Goal: Entertainment & Leisure: Consume media (video, audio)

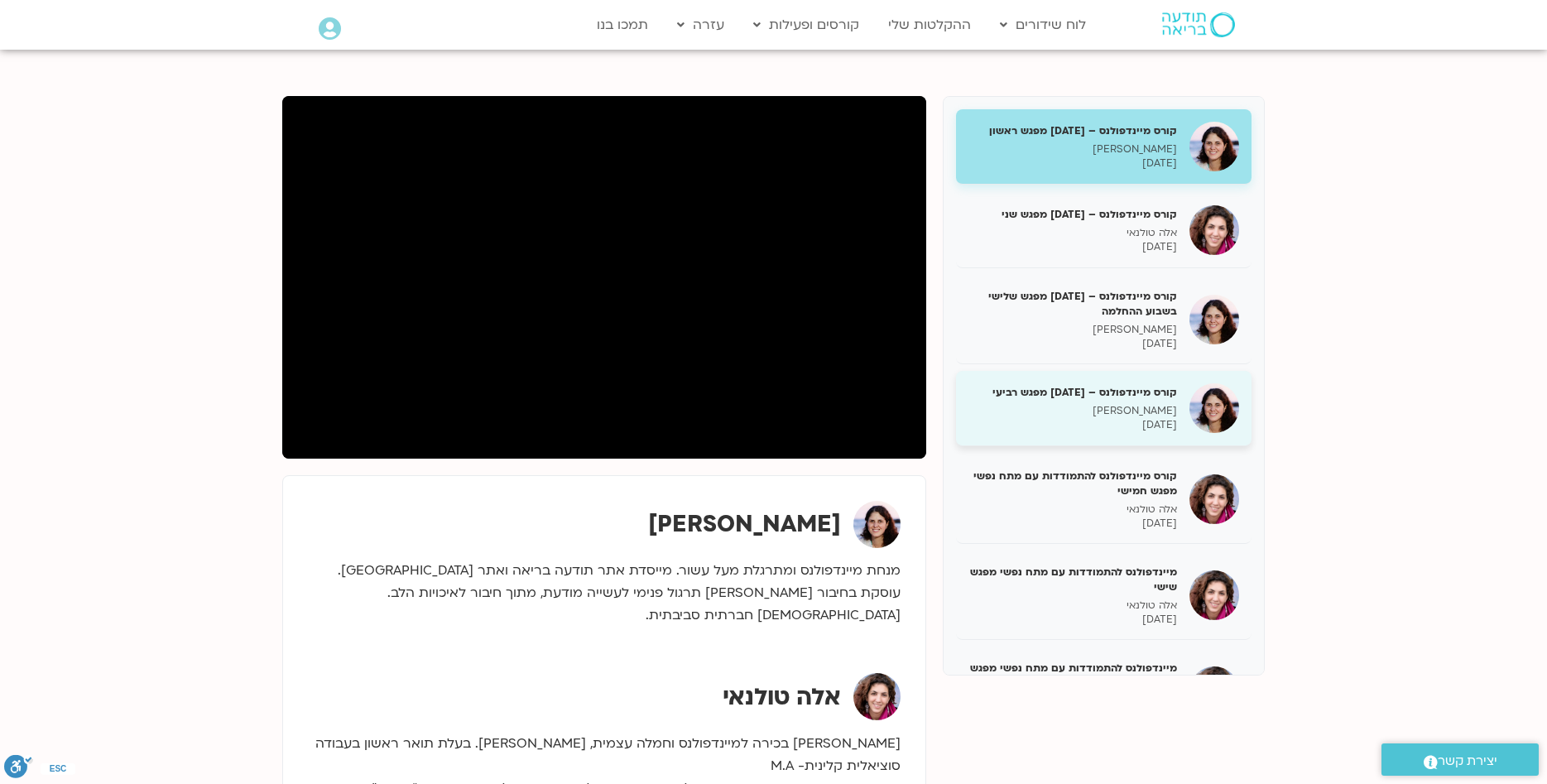
scroll to position [82, 0]
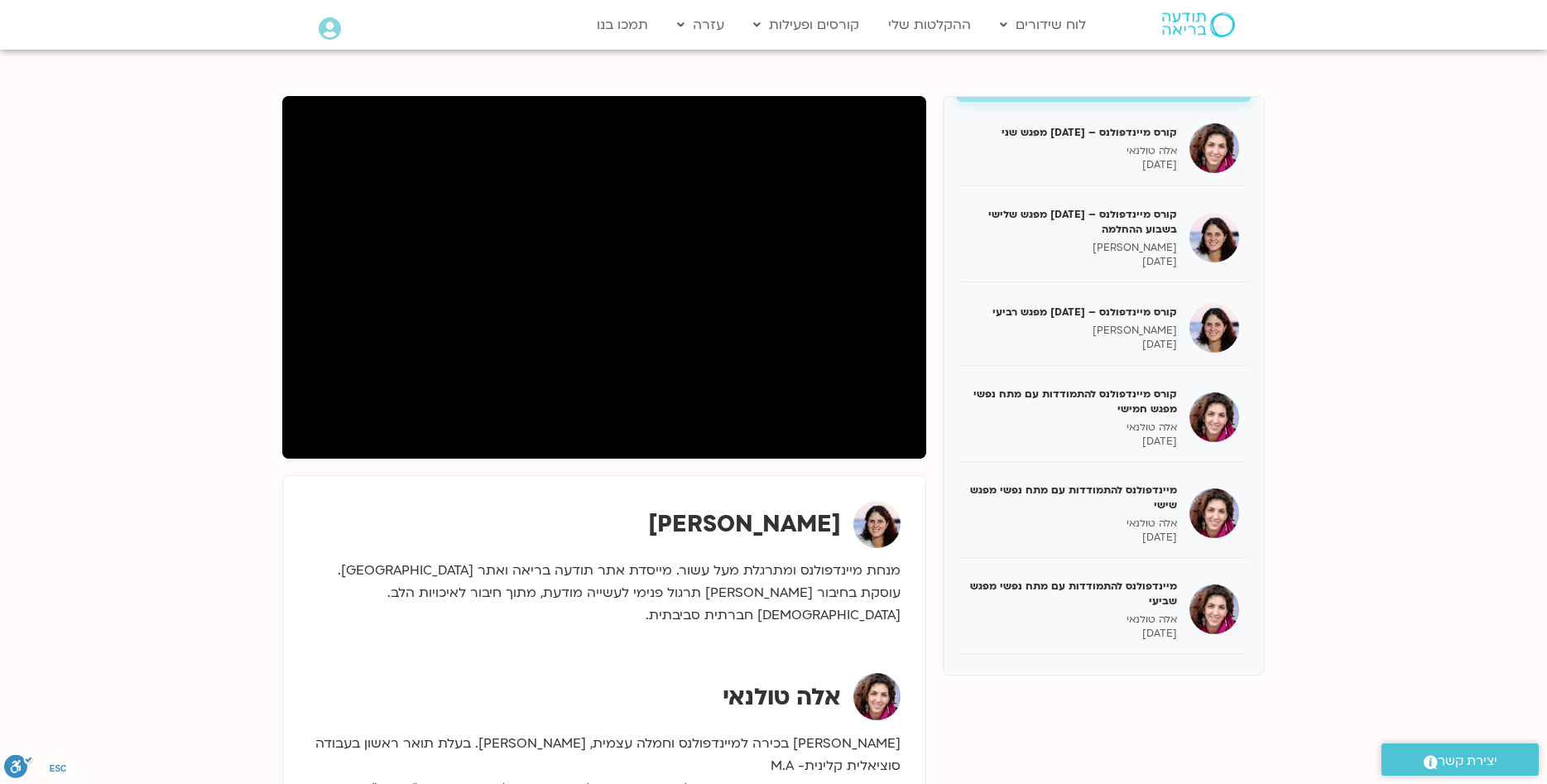
click at [328, 32] on icon at bounding box center [329, 29] width 22 height 23
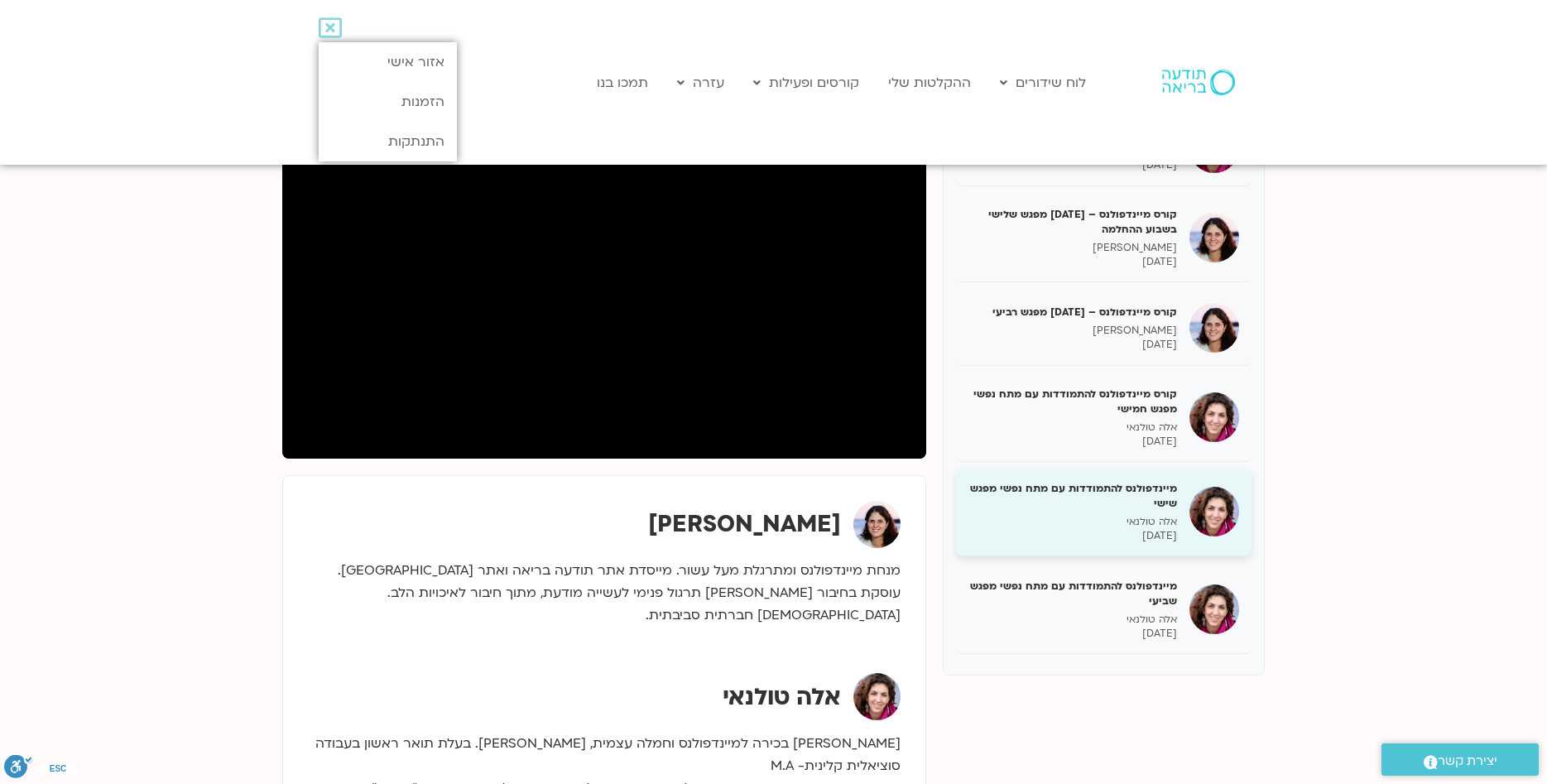
click at [1139, 505] on h5 "מיינדפולנס להתמודדות עם מתח נפשי מפגש שישי" at bounding box center [1073, 495] width 209 height 30
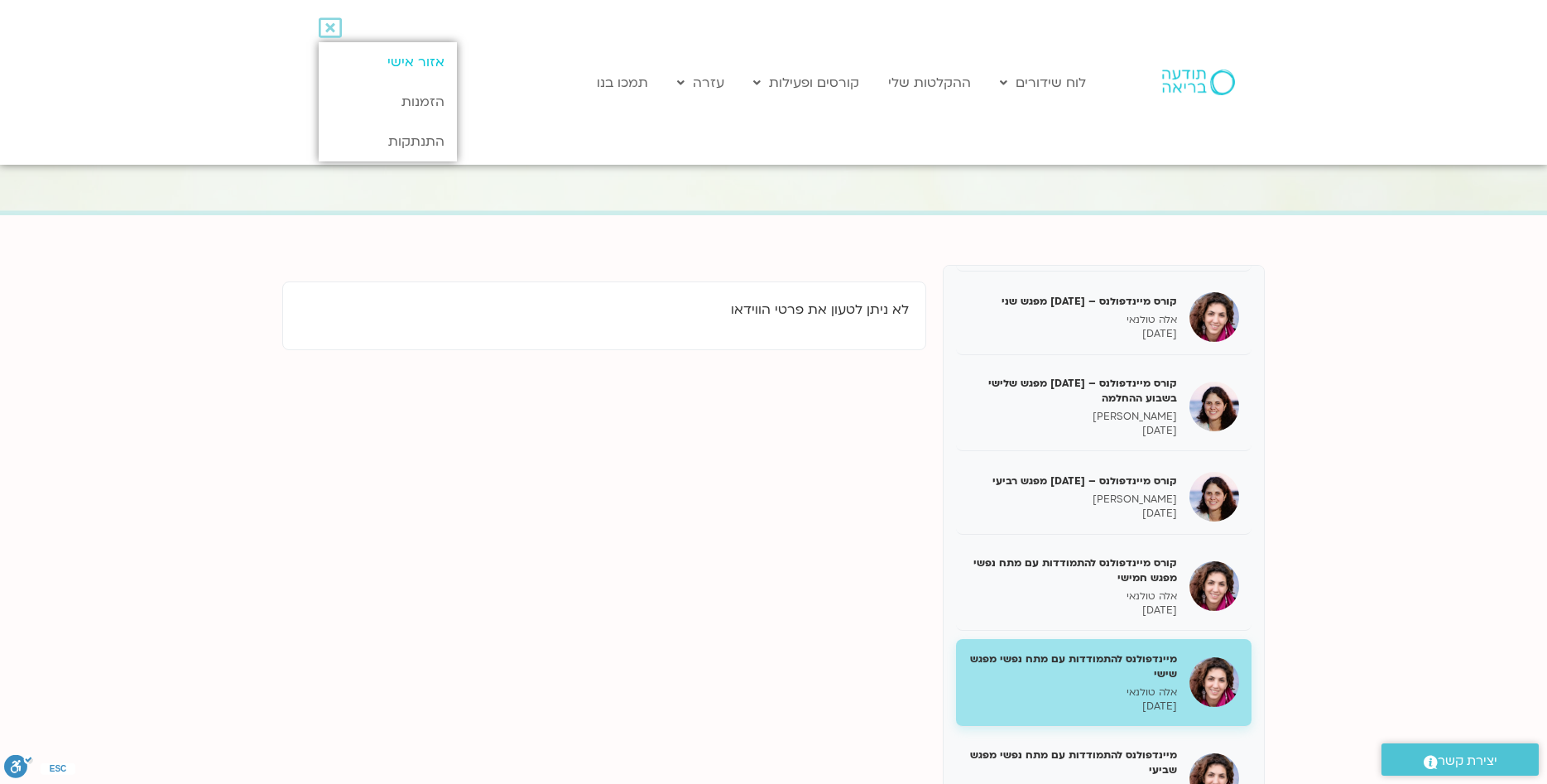
click at [434, 72] on link "אזור אישי" at bounding box center [387, 62] width 138 height 40
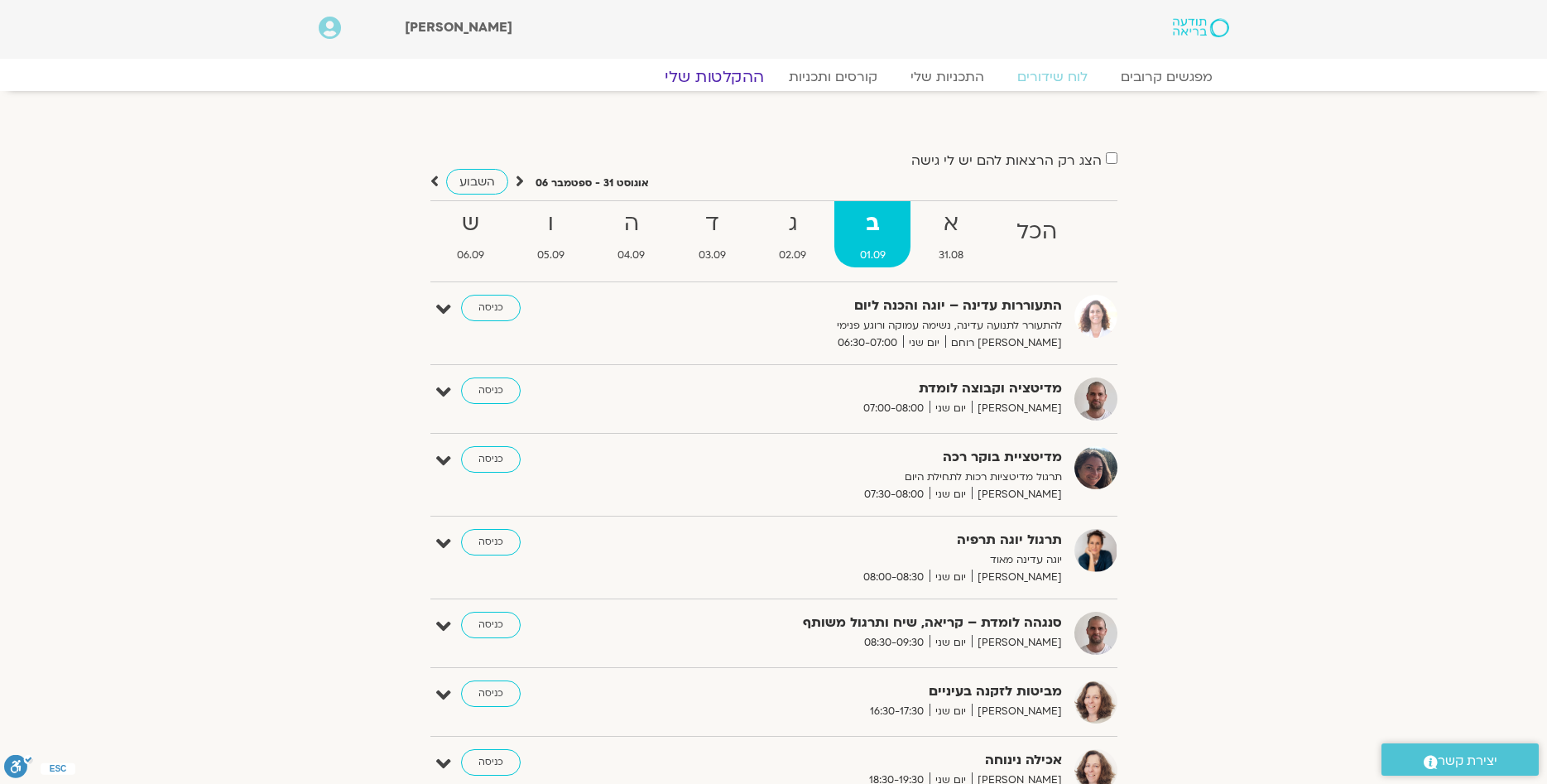
click at [744, 78] on link "ההקלטות שלי" at bounding box center [715, 76] width 139 height 20
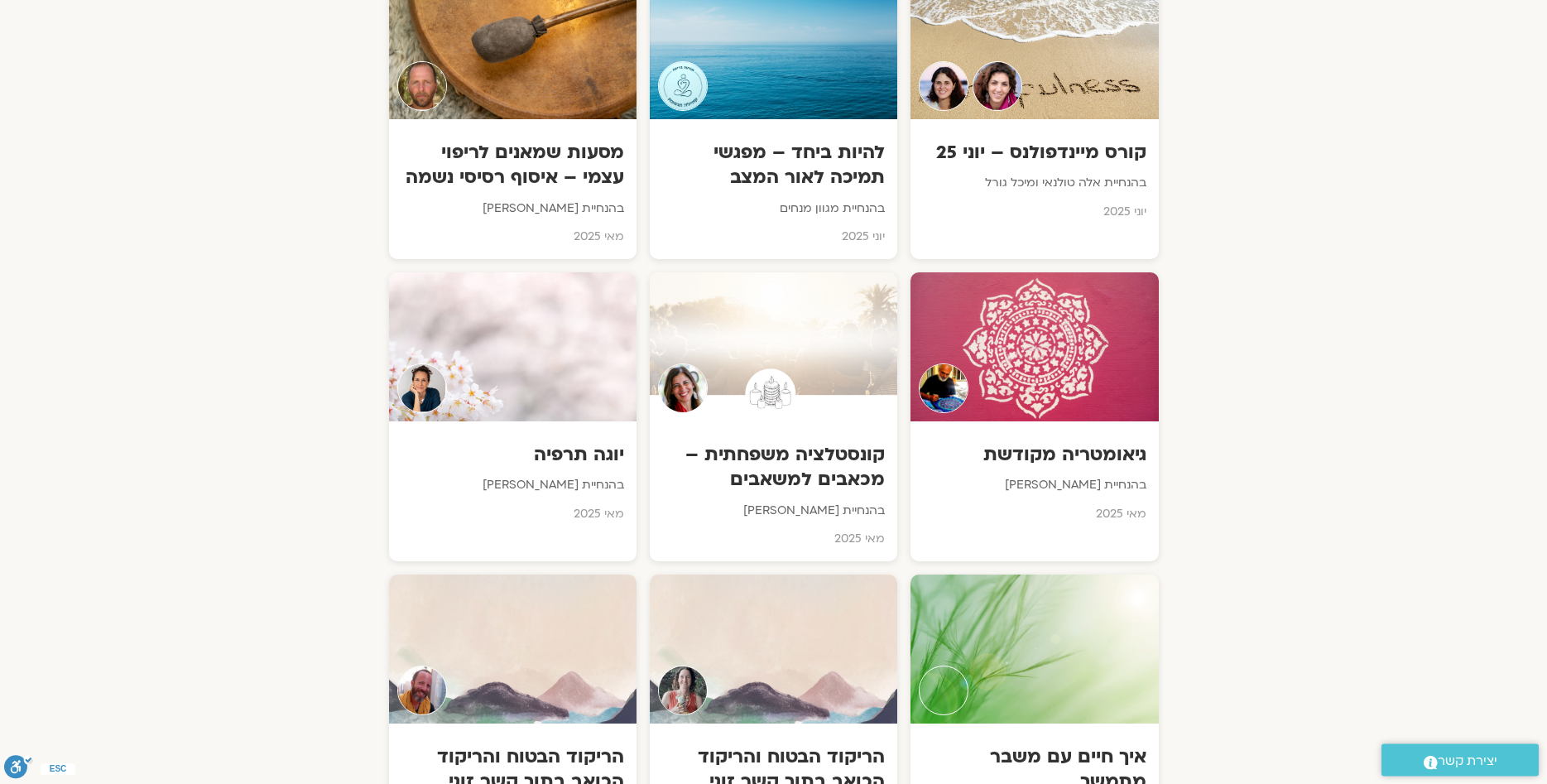
scroll to position [2448, 0]
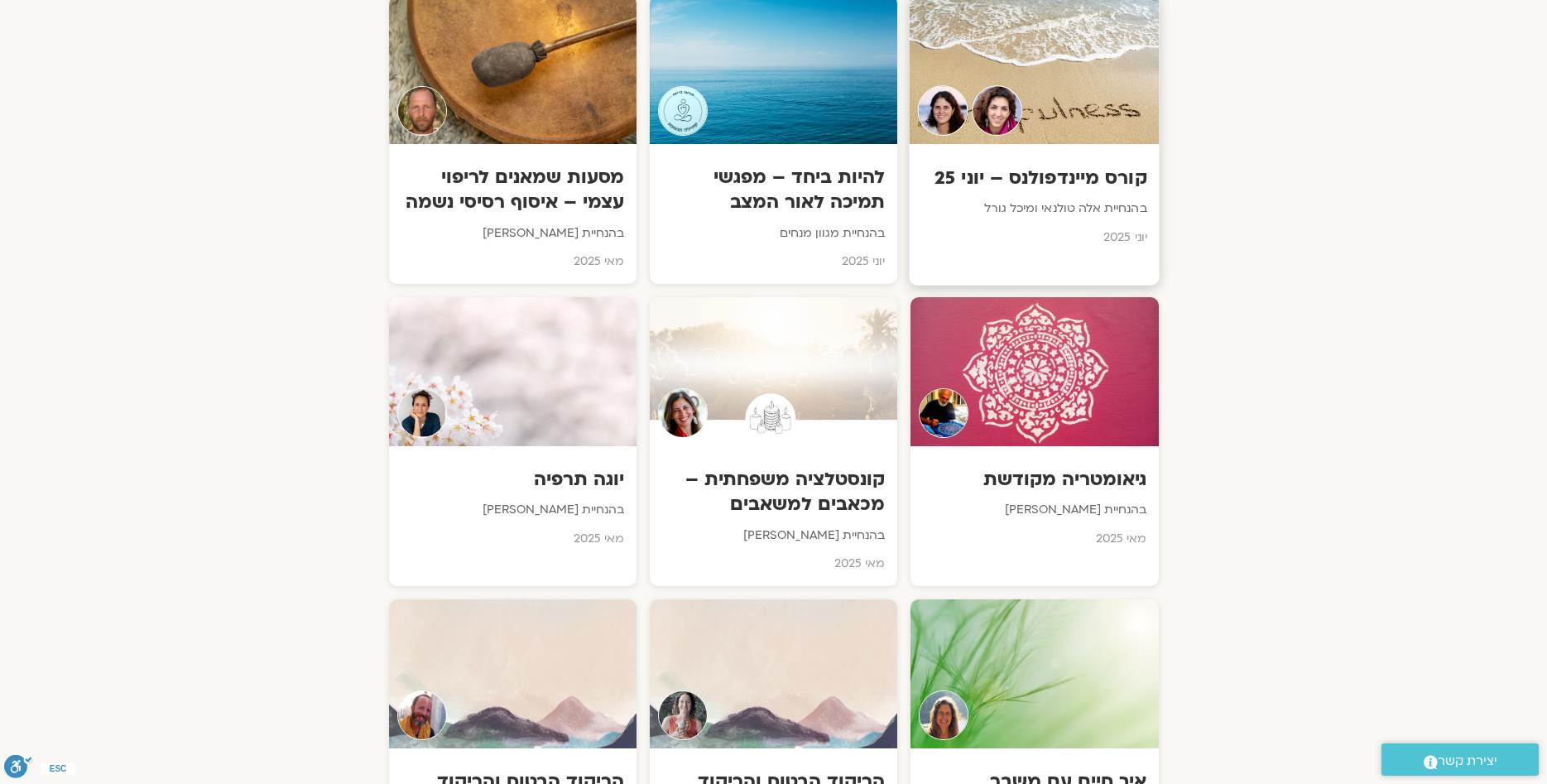
click at [1038, 182] on h3 "קורס מיינדפולנס – יוני 25" at bounding box center [1034, 178] width 225 height 26
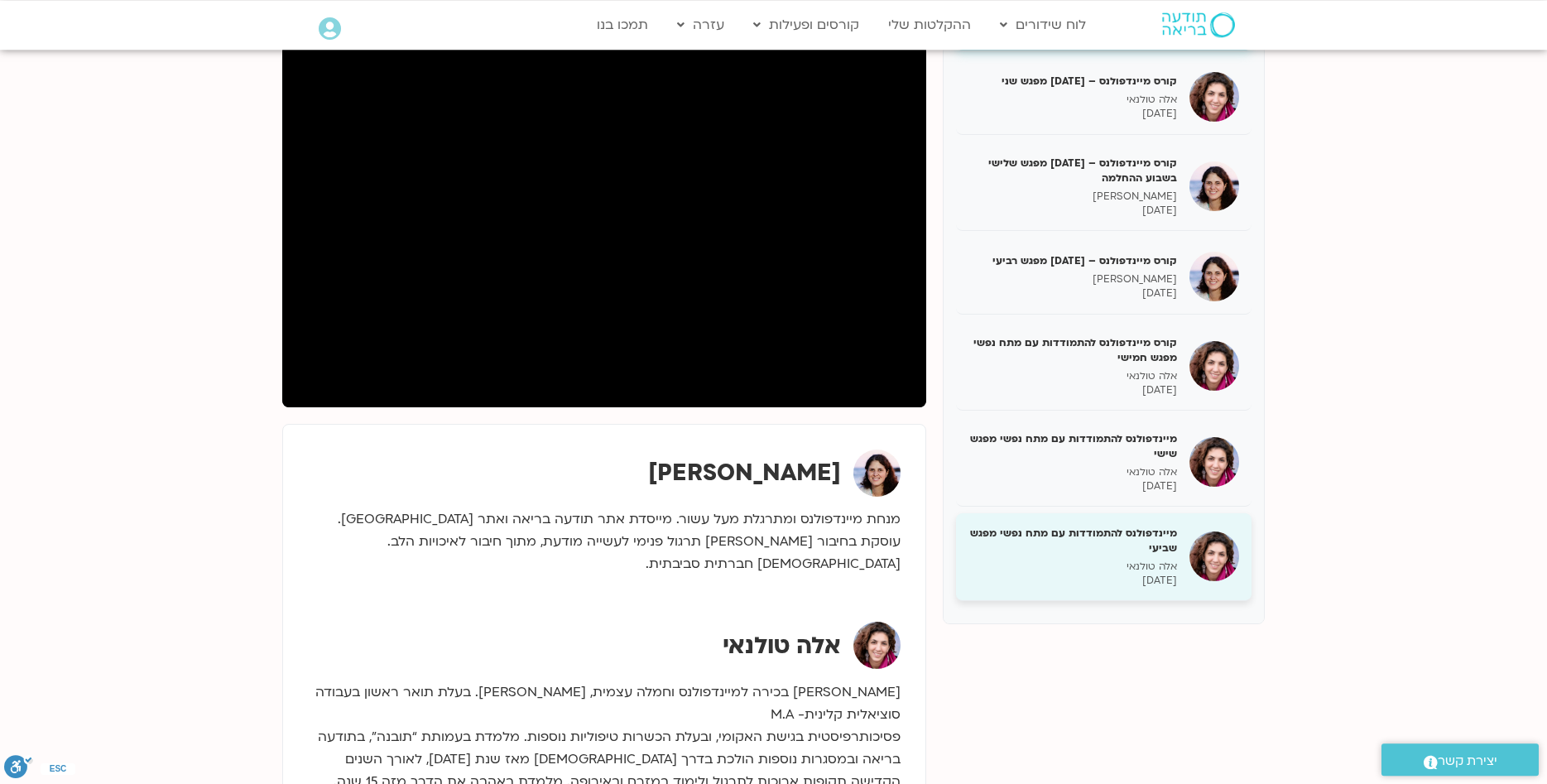
scroll to position [253, 0]
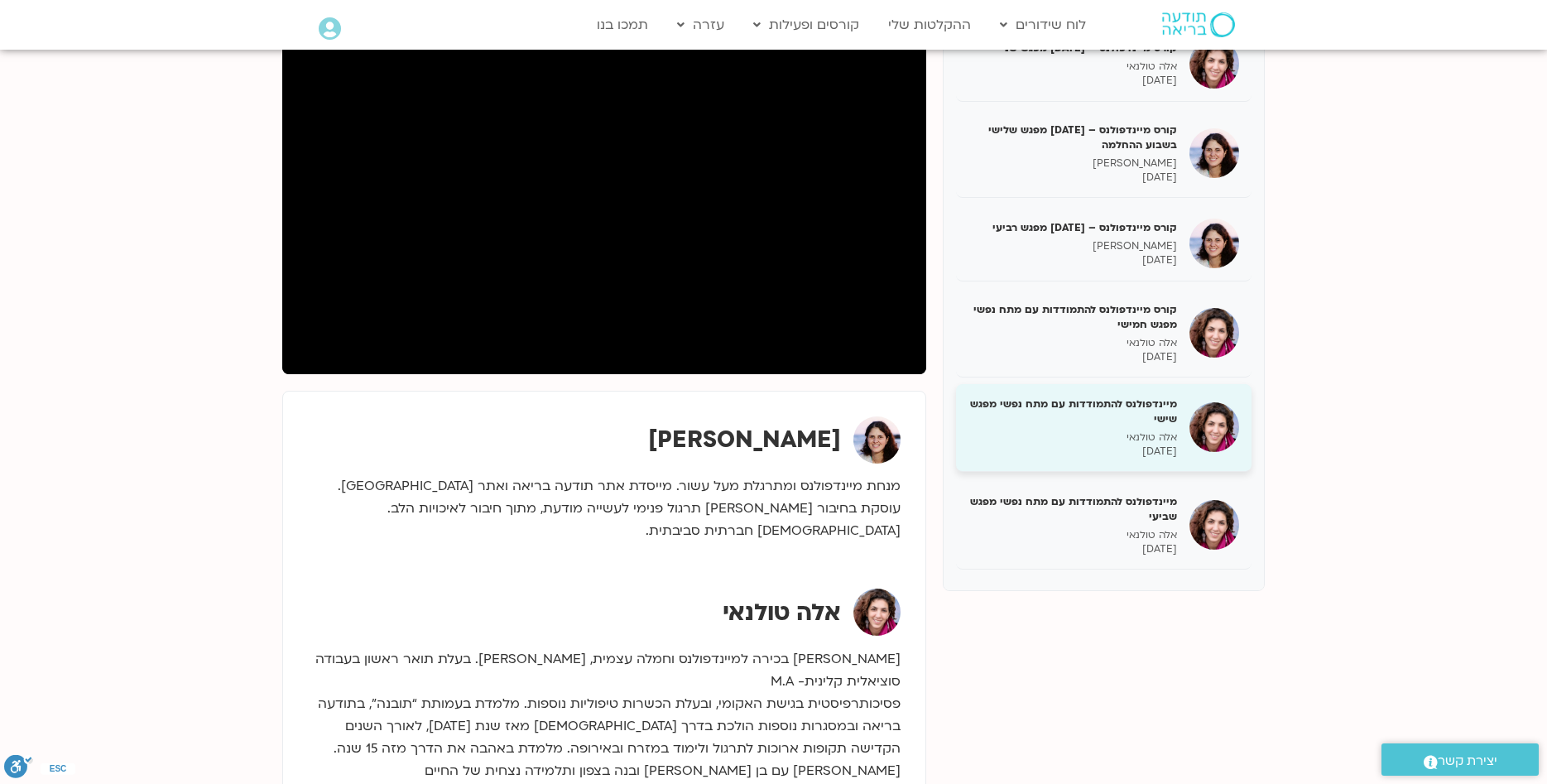
click at [1126, 436] on p "אלה טולנאי" at bounding box center [1073, 437] width 209 height 14
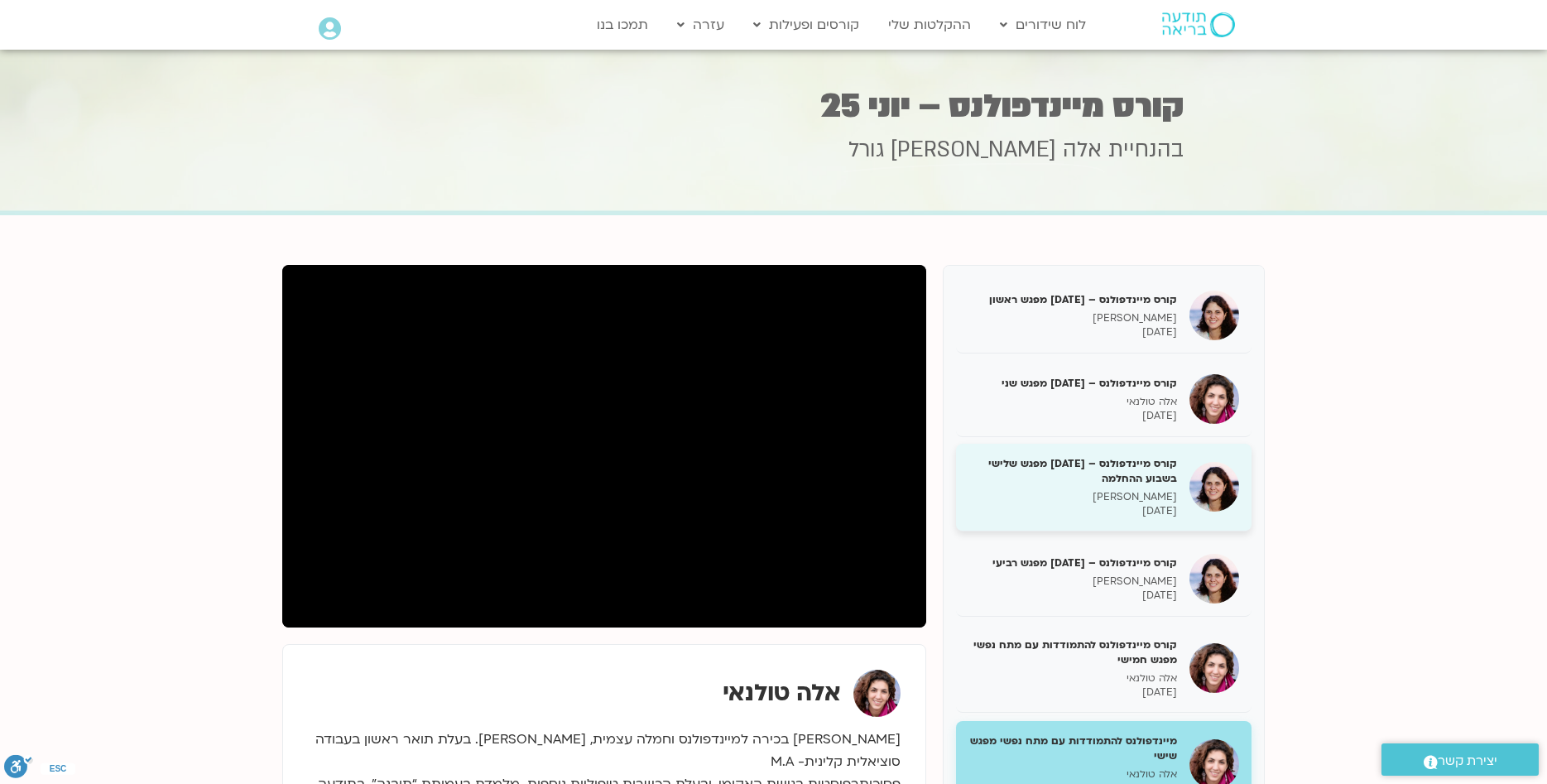
click at [1105, 481] on h5 "קורס מיינדפולנס – [DATE] מפגש שלישי בשבוע ההחלמה" at bounding box center [1073, 470] width 209 height 30
